Goal: Information Seeking & Learning: Check status

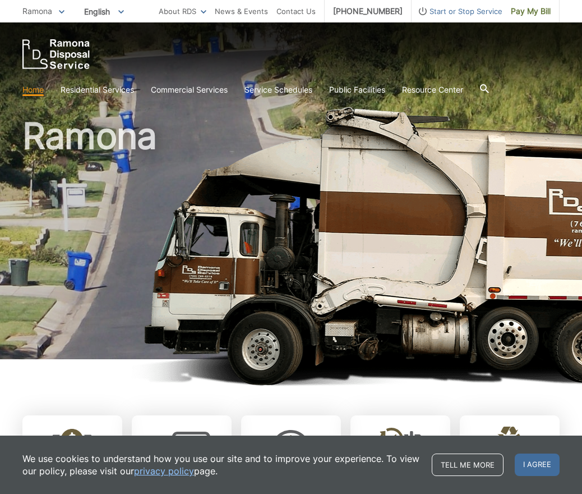
click at [489, 90] on icon at bounding box center [484, 88] width 9 height 9
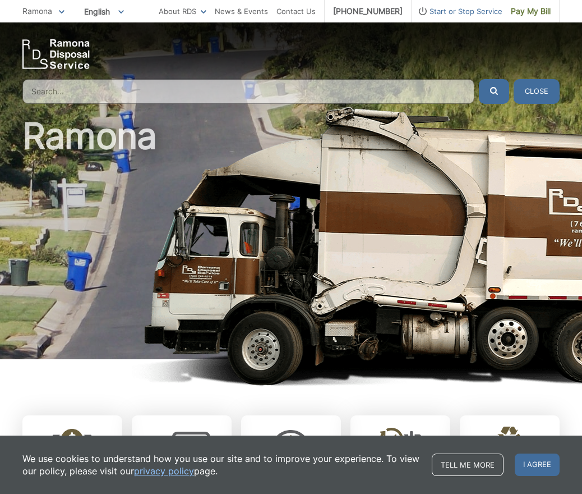
click at [380, 93] on input "Search" at bounding box center [248, 91] width 452 height 25
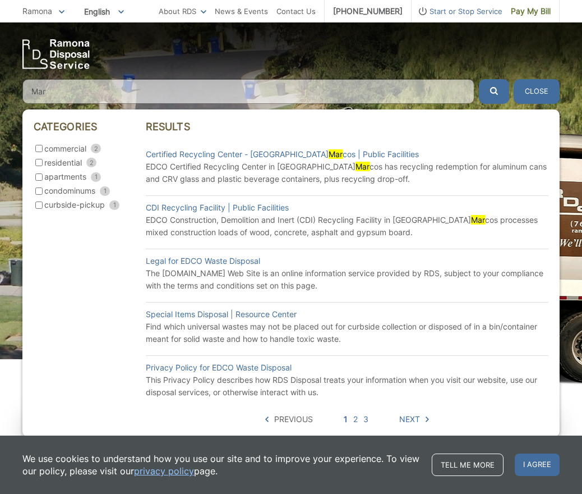
click at [333, 92] on input "Mar" at bounding box center [248, 91] width 452 height 25
type input "Mar"
click at [211, 44] on div at bounding box center [290, 54] width 537 height 30
click at [543, 94] on button "Close" at bounding box center [537, 91] width 46 height 25
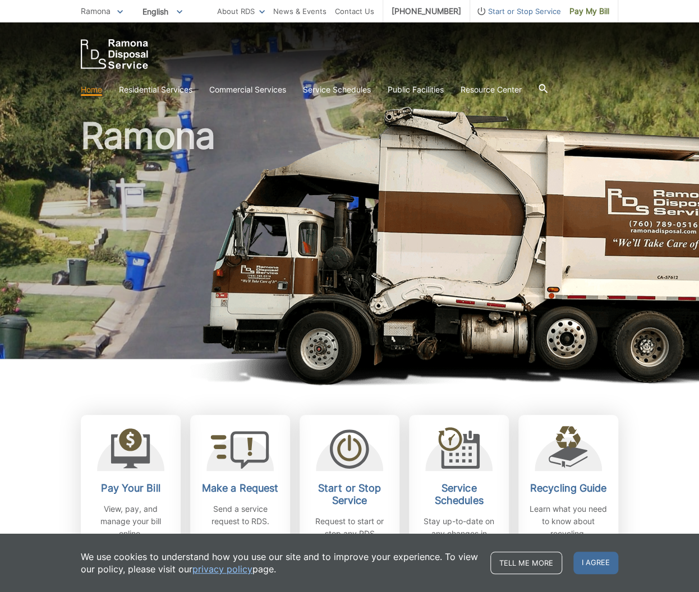
click at [111, 13] on span "Ramona" at bounding box center [96, 11] width 30 height 10
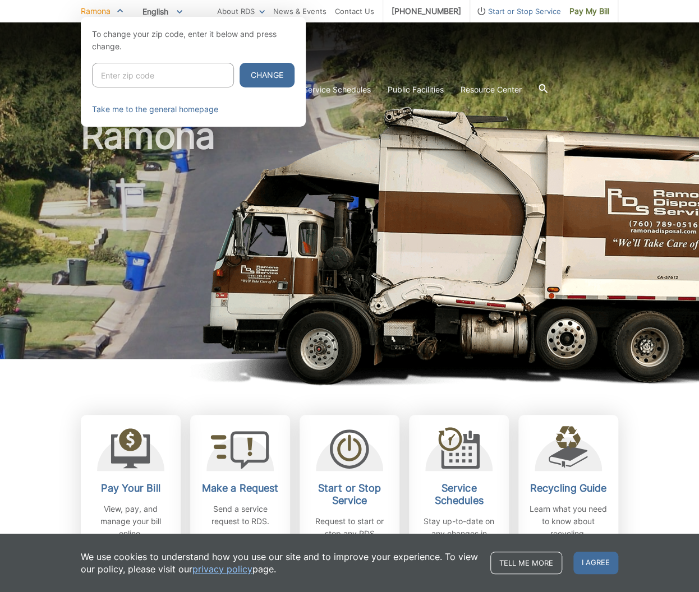
click at [116, 12] on p "Ramona" at bounding box center [102, 11] width 42 height 12
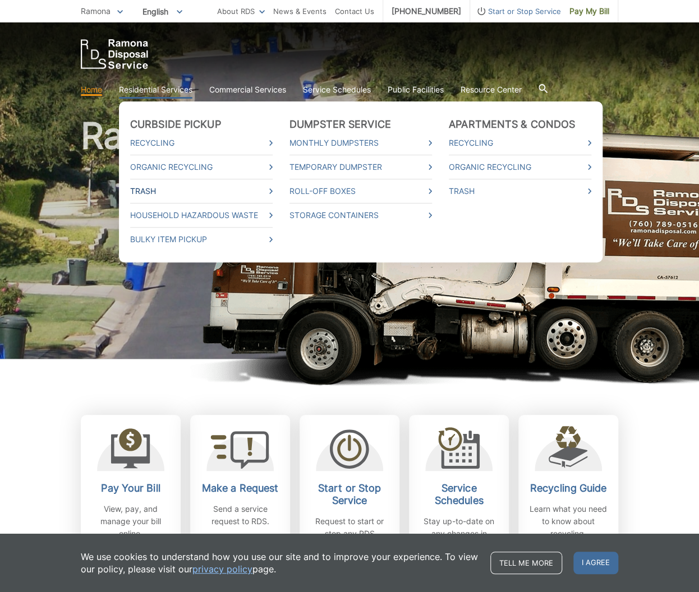
click at [162, 190] on link "Trash" at bounding box center [201, 191] width 142 height 12
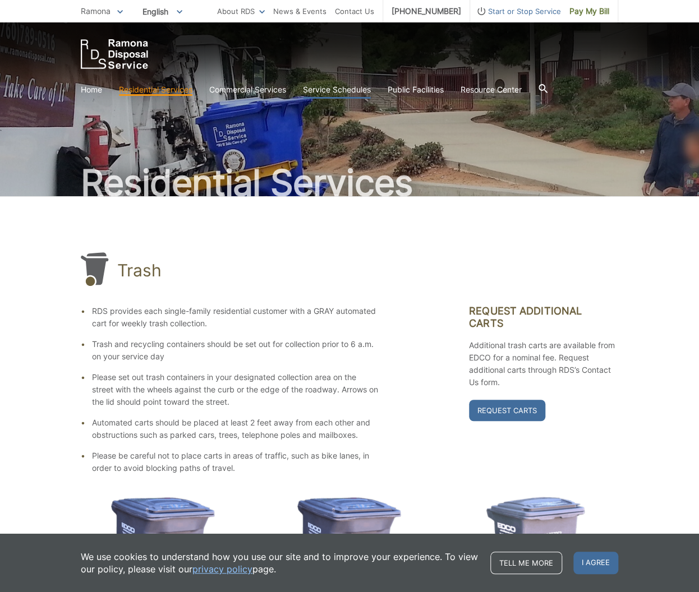
click at [352, 88] on link "Service Schedules" at bounding box center [337, 90] width 68 height 12
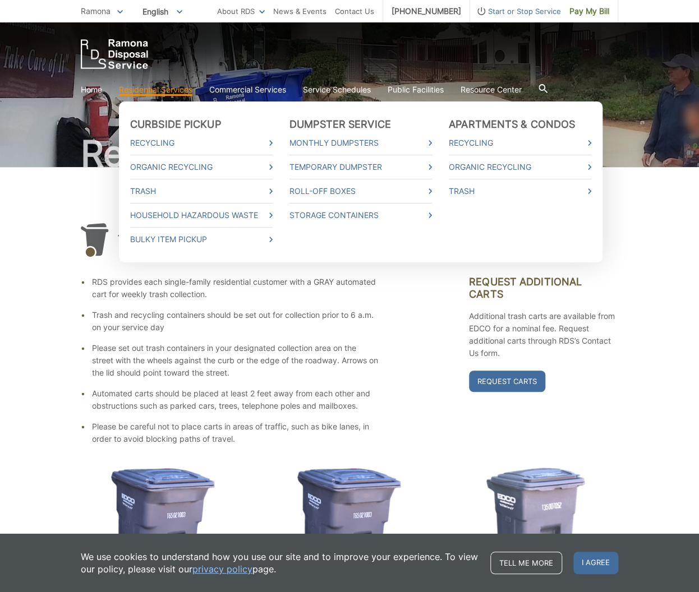
scroll to position [121, 0]
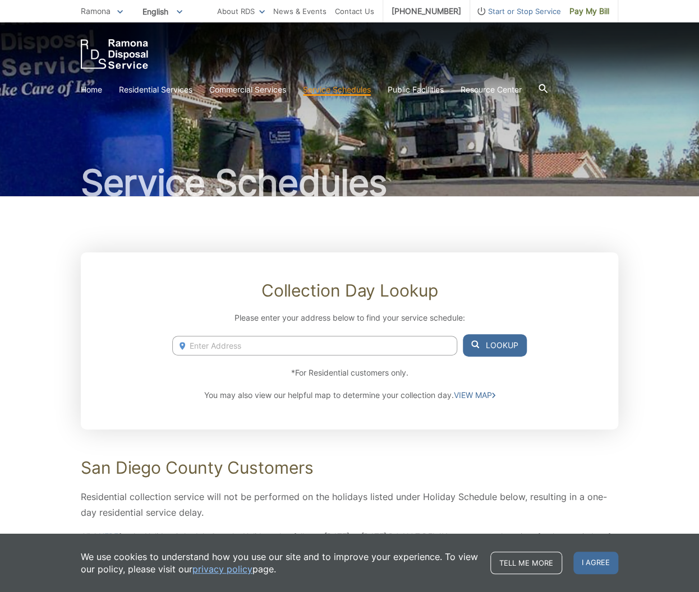
click at [289, 346] on input "Enter Address" at bounding box center [314, 346] width 285 height 20
click at [415, 365] on li "[STREET_ADDRESS]" at bounding box center [314, 368] width 285 height 17
type input "[STREET_ADDRESS]"
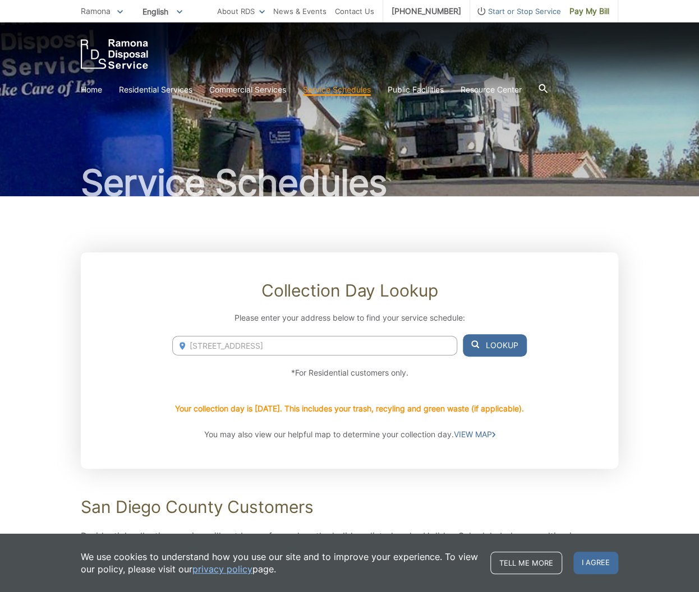
scroll to position [135, 0]
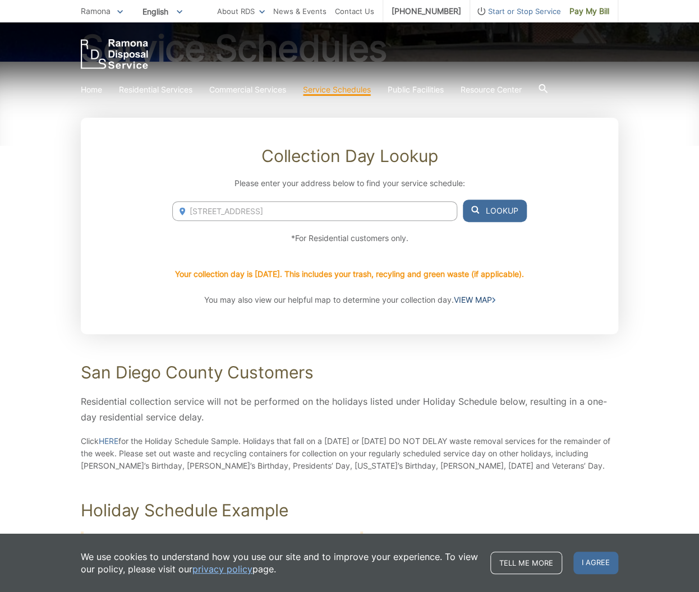
click at [476, 298] on link "VIEW MAP" at bounding box center [475, 300] width 42 height 12
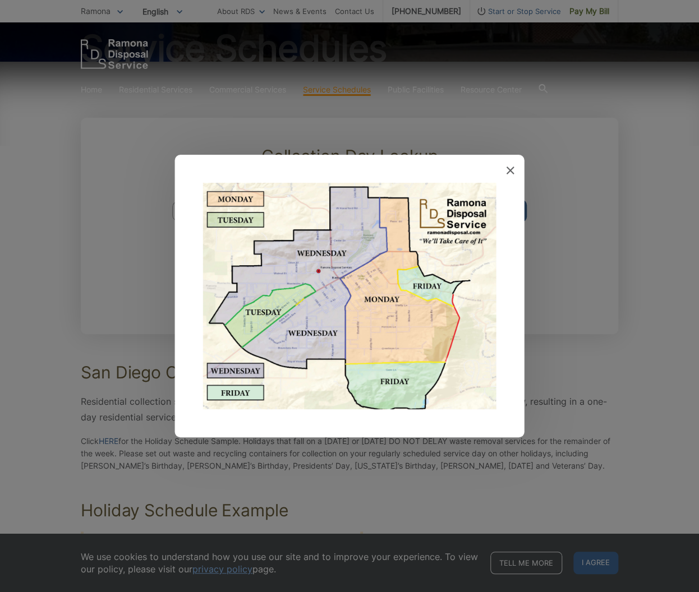
click at [512, 172] on icon at bounding box center [511, 171] width 8 height 8
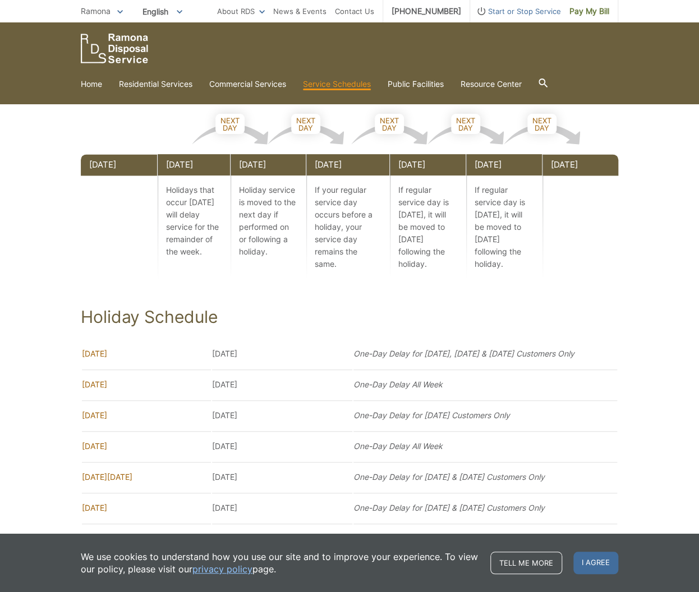
scroll to position [669, 0]
